Goal: Complete application form

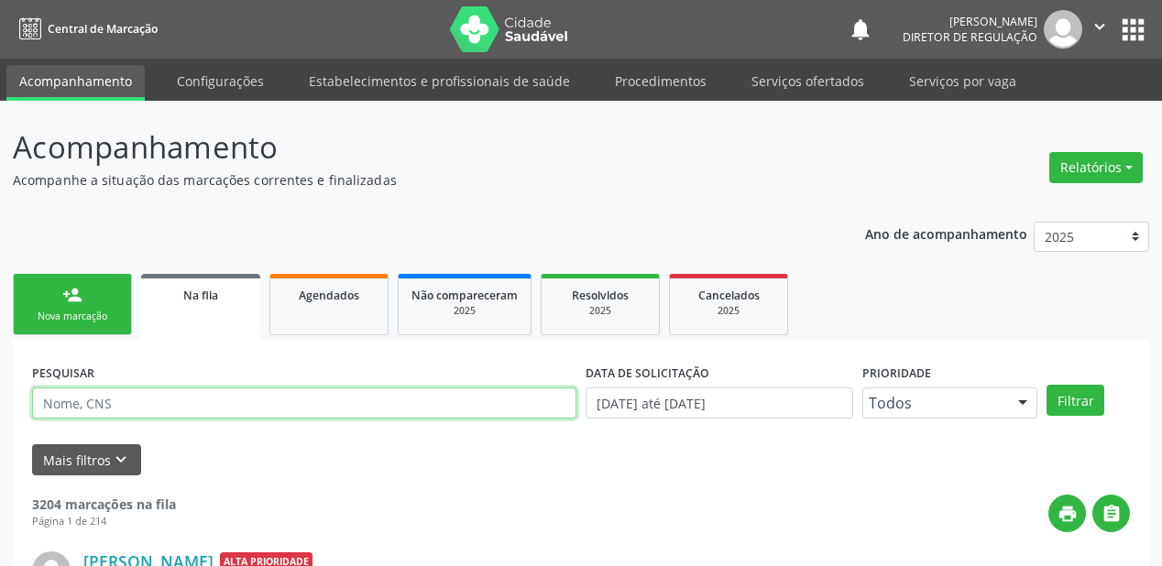
click at [109, 414] on input "text" at bounding box center [304, 403] width 544 height 31
type input "700502714526756"
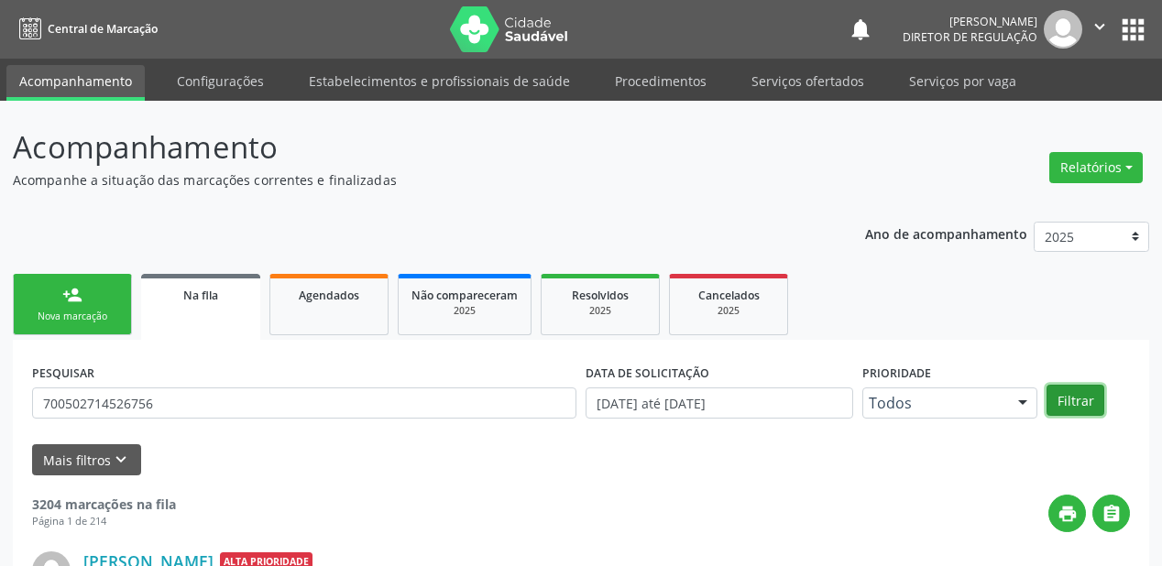
click at [1079, 401] on button "Filtrar" at bounding box center [1076, 400] width 58 height 31
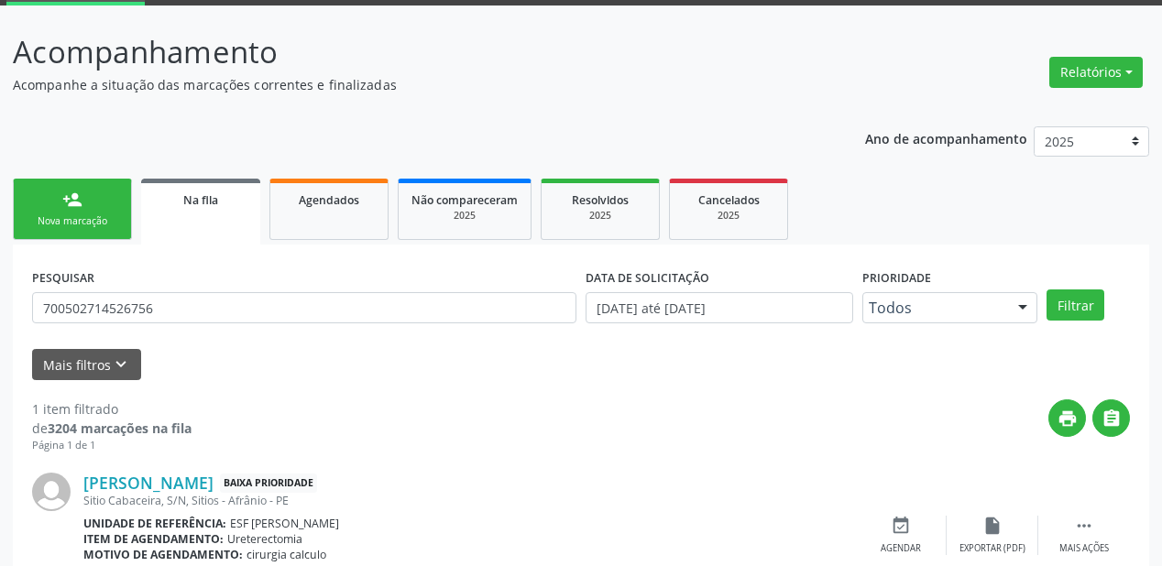
scroll to position [176, 0]
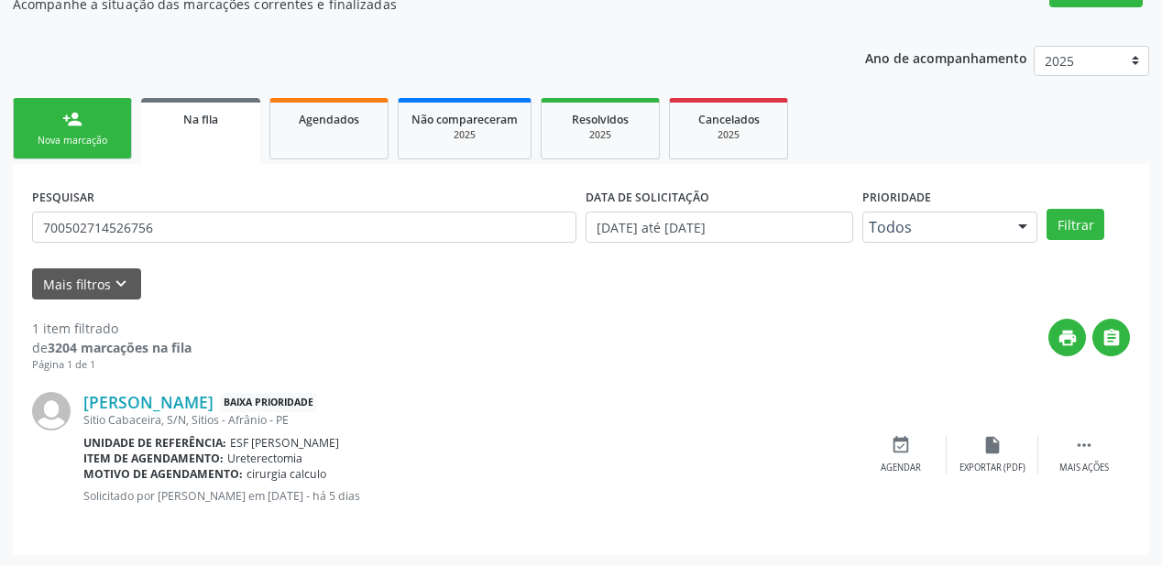
click at [76, 122] on div "person_add" at bounding box center [72, 119] width 20 height 20
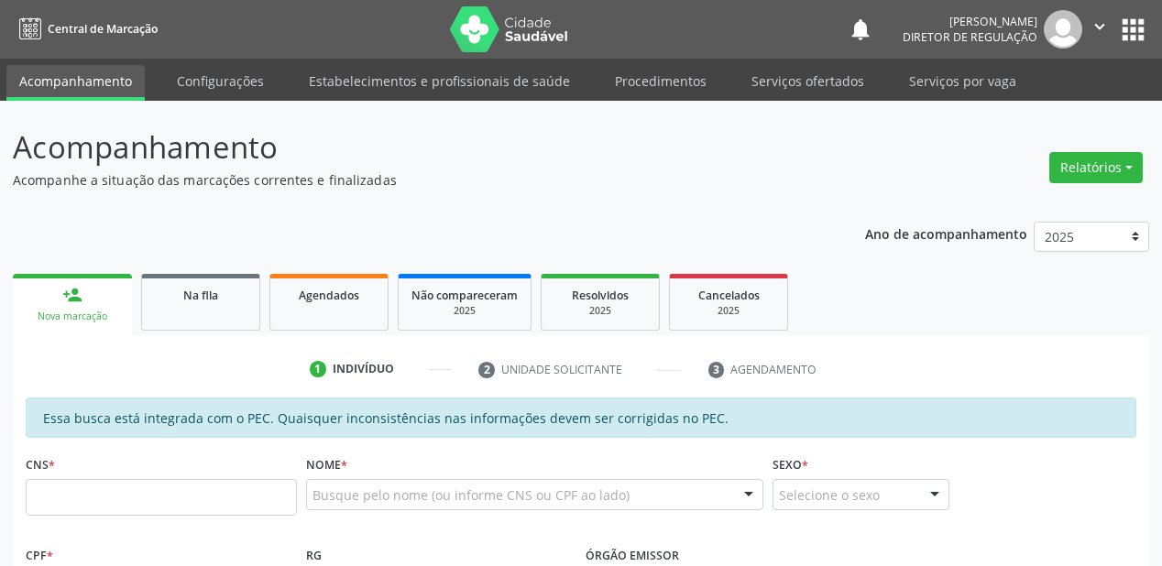
scroll to position [176, 0]
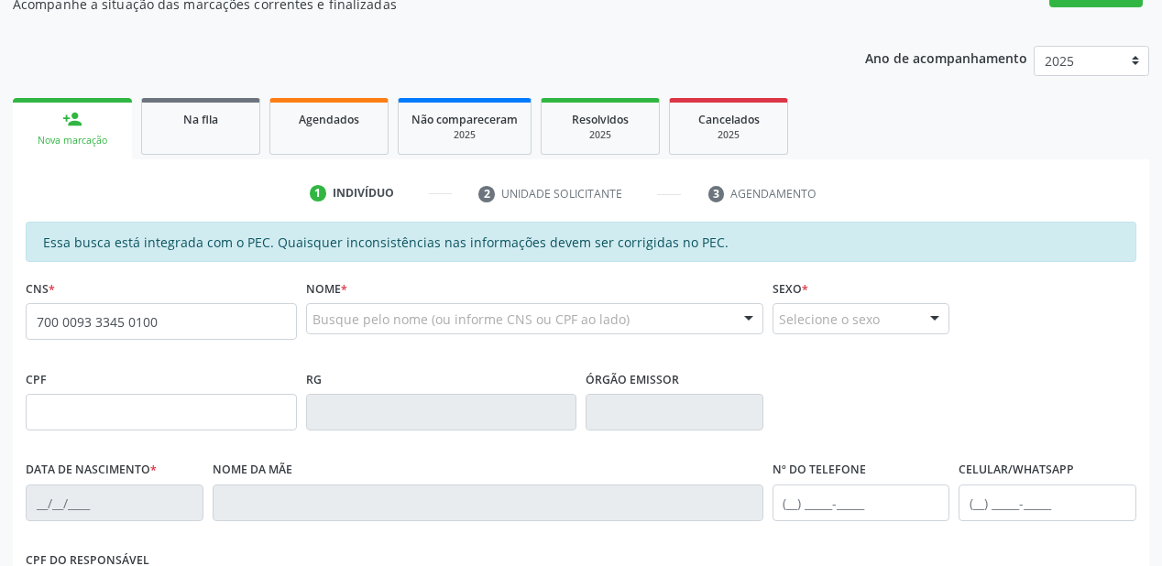
type input "700 0093 3345 0100"
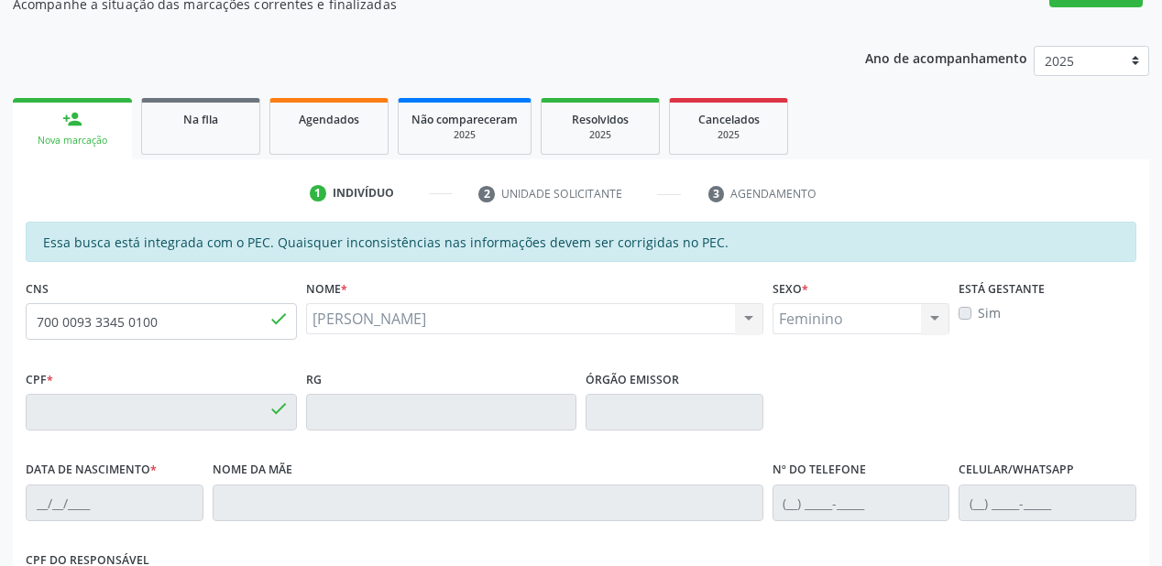
type input "034.857.704-42"
type input "10/11/1970"
type input "Juracy Pereira dos Santos"
type input "(87) 98875-8165"
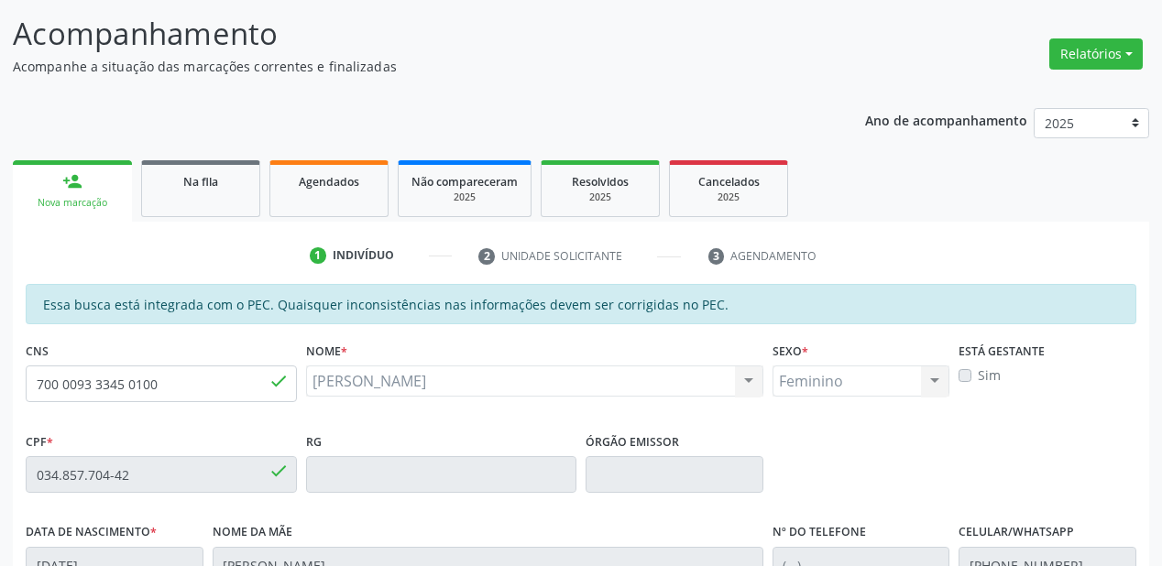
scroll to position [113, 0]
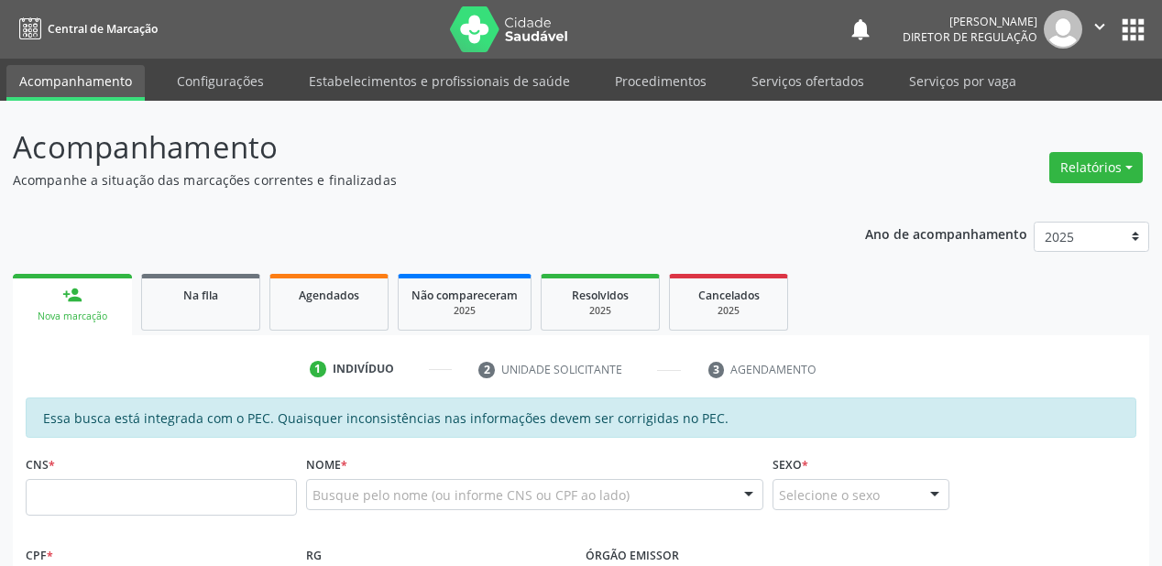
scroll to position [113, 0]
